Goal: Check status: Check status

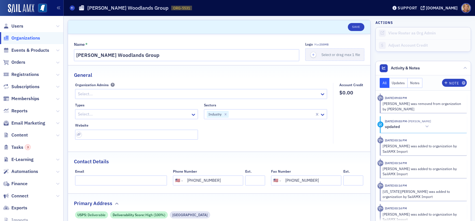
select select "US"
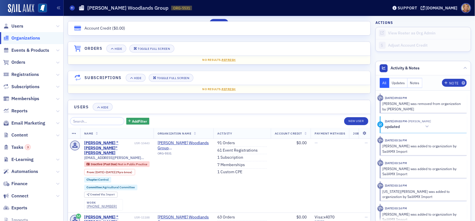
scroll to position [28, 0]
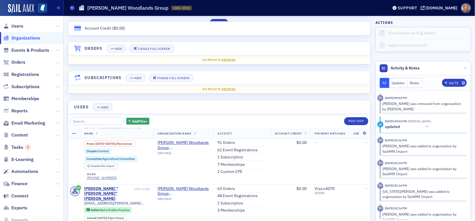
click at [26, 65] on span "Orders" at bounding box center [31, 62] width 63 height 12
click at [20, 61] on span "Orders" at bounding box center [18, 62] width 14 height 6
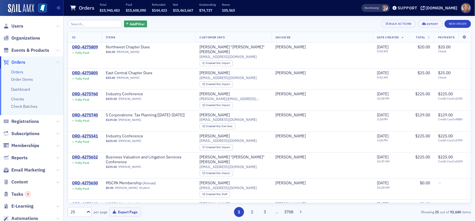
click at [91, 24] on input "search" at bounding box center [95, 24] width 54 height 8
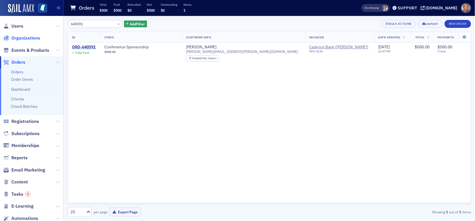
type input "640591"
click at [78, 46] on div "ORD-640591" at bounding box center [84, 47] width 24 height 5
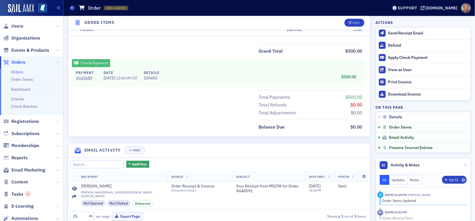
scroll to position [255, 0]
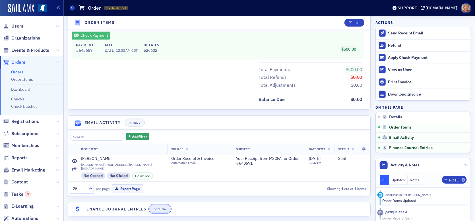
click at [159, 208] on div "Show" at bounding box center [162, 209] width 9 height 3
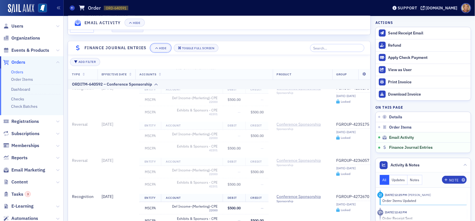
scroll to position [288, 0]
click at [16, 61] on span "Orders" at bounding box center [18, 62] width 14 height 6
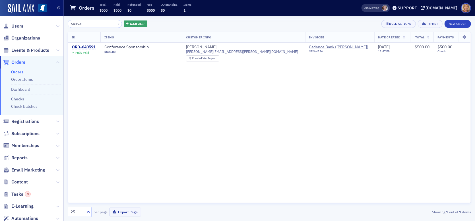
drag, startPoint x: 87, startPoint y: 22, endPoint x: 67, endPoint y: 19, distance: 20.2
click at [67, 19] on div "640591 × Add Filter Bulk Actions Export New Order ID Items Customer Info Invoic…" at bounding box center [270, 118] width 412 height 205
drag, startPoint x: 89, startPoint y: 23, endPoint x: 57, endPoint y: 24, distance: 32.2
click at [57, 24] on div "Users Organizations Events & Products Orders Orders Order Items Dashboard Check…" at bounding box center [237, 110] width 475 height 221
drag, startPoint x: 86, startPoint y: 22, endPoint x: 65, endPoint y: 19, distance: 21.9
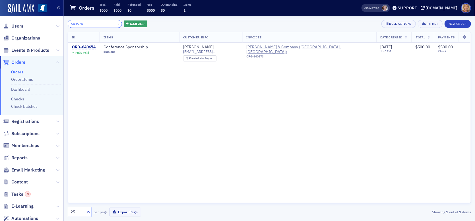
click at [65, 19] on div "640674 × Add Filter Bulk Actions Export New Order ID Items Customer Info Invoic…" at bounding box center [270, 118] width 412 height 205
drag, startPoint x: 94, startPoint y: 23, endPoint x: 47, endPoint y: 24, distance: 47.0
click at [47, 24] on div "Users Organizations Events & Products Orders Orders Order Items Dashboard Check…" at bounding box center [237, 110] width 475 height 221
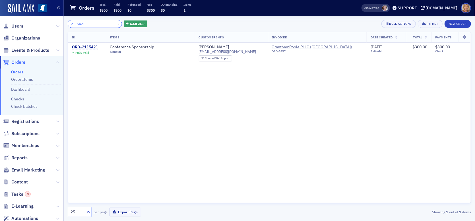
drag, startPoint x: 91, startPoint y: 25, endPoint x: 62, endPoint y: 22, distance: 28.8
click at [62, 22] on div "Users Organizations Events & Products Orders Orders Order Items Dashboard Check…" at bounding box center [237, 110] width 475 height 221
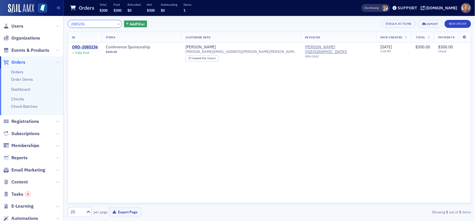
drag, startPoint x: 90, startPoint y: 24, endPoint x: 64, endPoint y: 22, distance: 25.4
click at [64, 22] on div "2085236 × Add Filter Bulk Actions Export New Order ID Items Customer Info Invoi…" at bounding box center [270, 118] width 412 height 205
drag, startPoint x: 98, startPoint y: 24, endPoint x: 56, endPoint y: 24, distance: 41.3
click at [56, 24] on div "Users Organizations Events & Products Orders Orders Order Items Dashboard Check…" at bounding box center [237, 110] width 475 height 221
type input "638595"
